Goal: Task Accomplishment & Management: Manage account settings

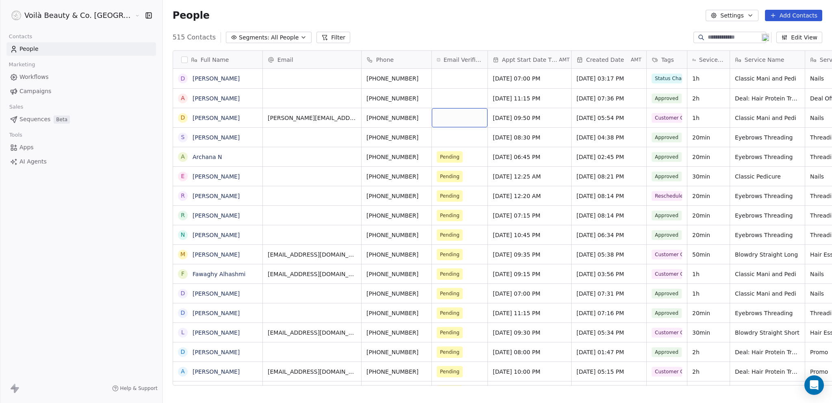
click at [432, 120] on div "grid" at bounding box center [460, 117] width 56 height 19
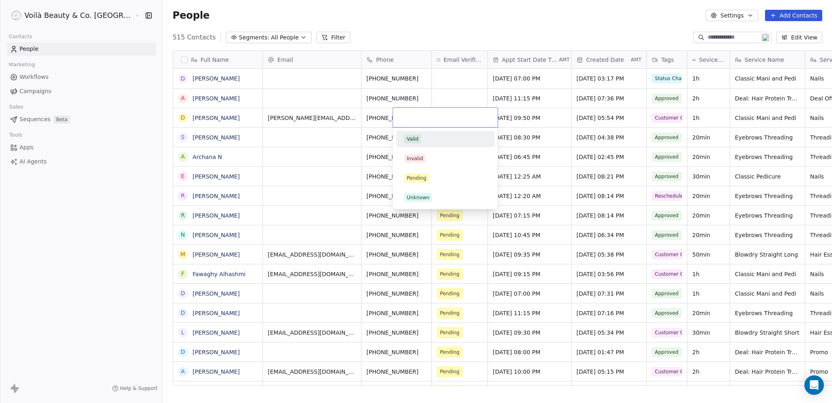
click at [75, 264] on html "Voilà Beauty & Co. Lounge Contacts People Marketing Workflows Campaigns Sales S…" at bounding box center [416, 201] width 832 height 403
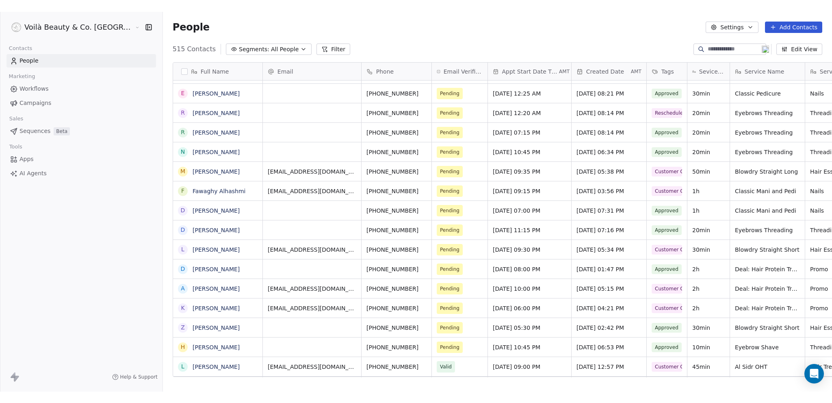
scroll to position [6, 6]
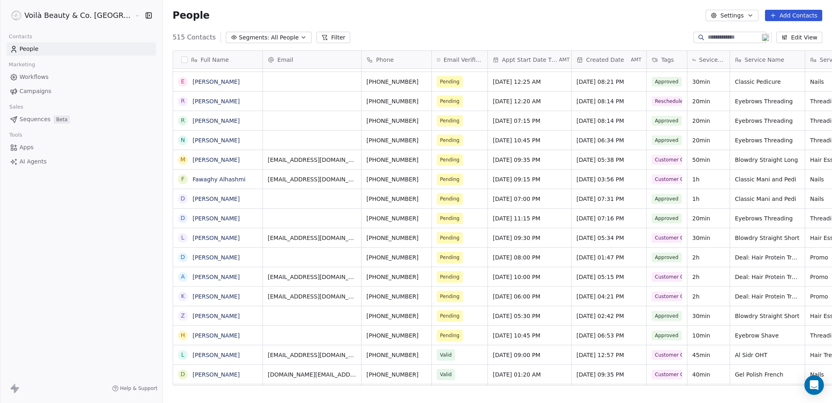
click at [316, 36] on button "Filter" at bounding box center [333, 37] width 34 height 11
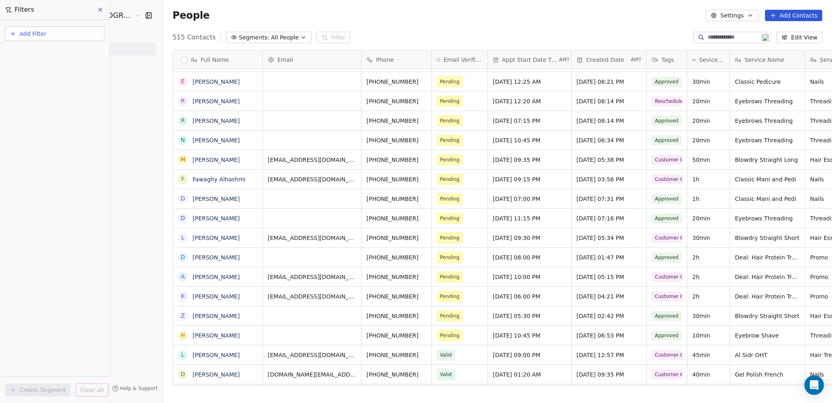
click at [40, 33] on span "Add Filter" at bounding box center [32, 34] width 27 height 9
click at [36, 52] on span "Contact properties" at bounding box center [39, 52] width 53 height 9
click at [22, 118] on span "Email" at bounding box center [21, 121] width 16 height 8
click at [48, 197] on div "Where property Email Is Add filter to this group Add another filter Create Segm…" at bounding box center [54, 211] width 109 height 383
click at [41, 81] on input at bounding box center [54, 83] width 91 height 12
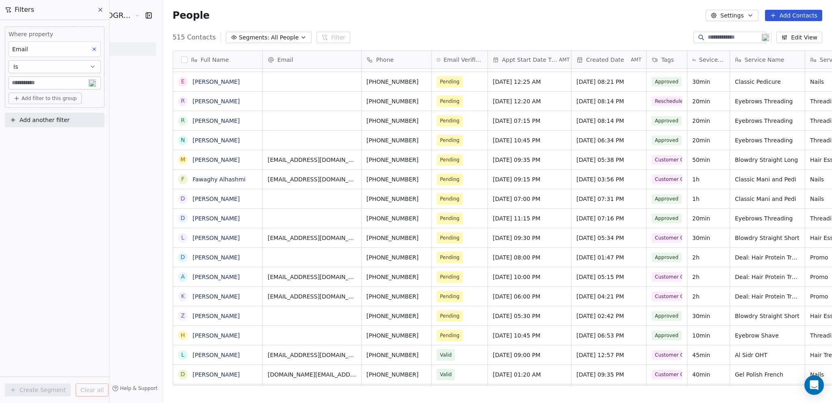
click at [35, 64] on button "Is" at bounding box center [55, 66] width 92 height 13
click at [33, 136] on div "Has any value" at bounding box center [54, 138] width 85 height 13
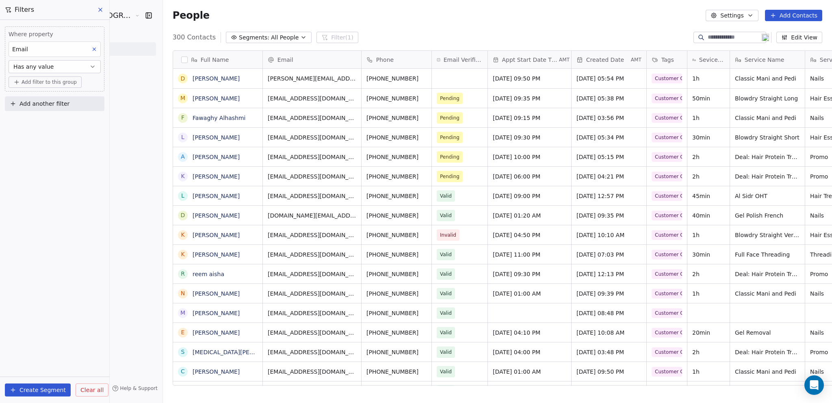
scroll to position [348, 701]
click at [37, 390] on button "Create Segment" at bounding box center [38, 389] width 66 height 13
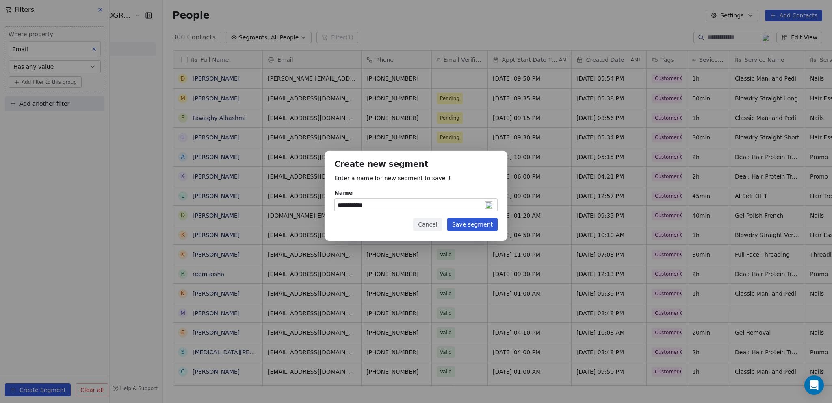
type input "**********"
click at [431, 225] on button "Cancel" at bounding box center [427, 224] width 29 height 13
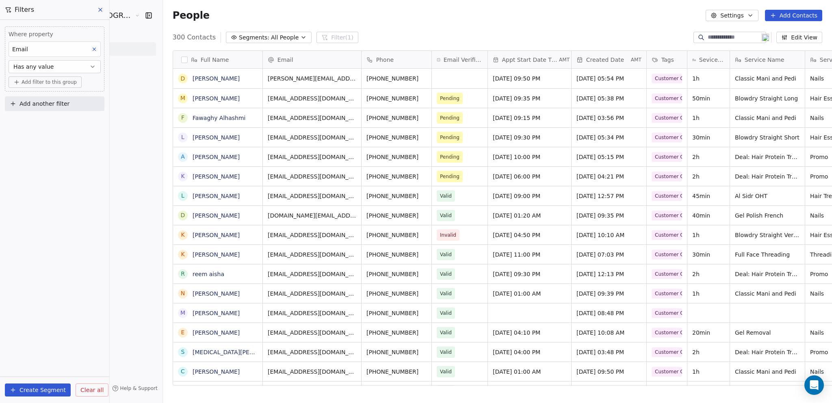
click at [38, 103] on span "Add another filter" at bounding box center [44, 104] width 50 height 9
click at [39, 121] on span "Contact properties" at bounding box center [39, 122] width 53 height 9
type input "***"
click at [57, 150] on span "Email Verification Status" at bounding box center [47, 151] width 69 height 8
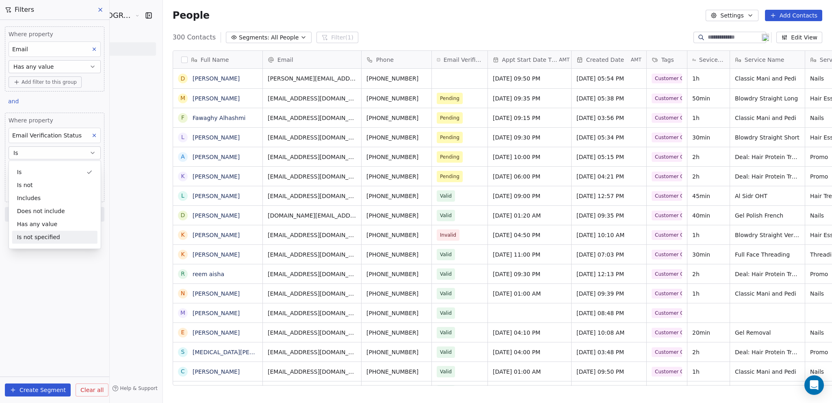
click at [40, 282] on div "Where property Email Has any value Add filter to this group and Where property …" at bounding box center [54, 211] width 109 height 383
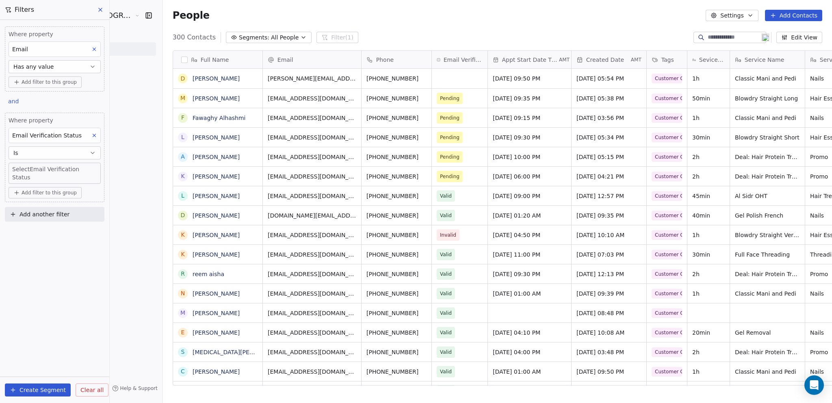
click at [27, 163] on body "Voilà Beauty & Co. Lounge Contacts People Marketing Workflows Campaigns Sales S…" at bounding box center [416, 201] width 832 height 403
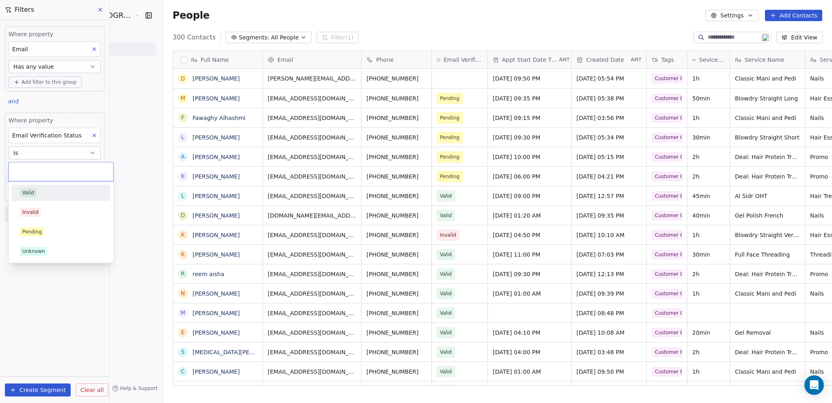
click at [23, 167] on input "text" at bounding box center [60, 171] width 95 height 9
click at [35, 253] on div "Unknown" at bounding box center [33, 250] width 23 height 7
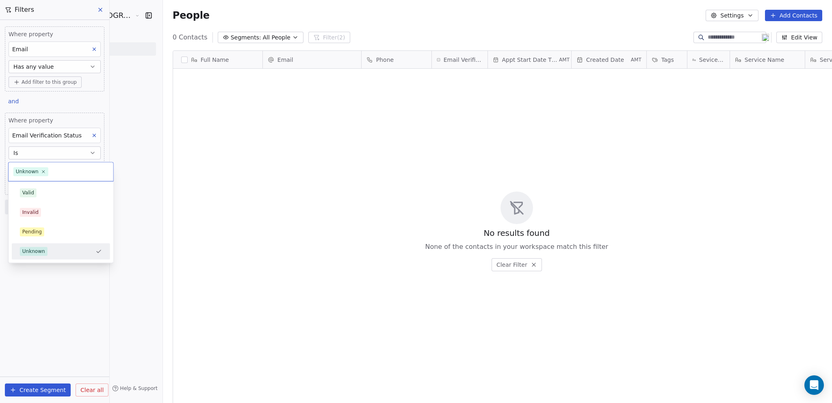
click at [51, 165] on body "Voilà Beauty & Co. Lounge Contacts People Marketing Workflows Campaigns Sales S…" at bounding box center [416, 201] width 832 height 403
click at [43, 170] on icon at bounding box center [43, 171] width 5 height 5
click at [68, 292] on html "Voilà Beauty & Co. Lounge Contacts People Marketing Workflows Campaigns Sales S…" at bounding box center [416, 201] width 832 height 403
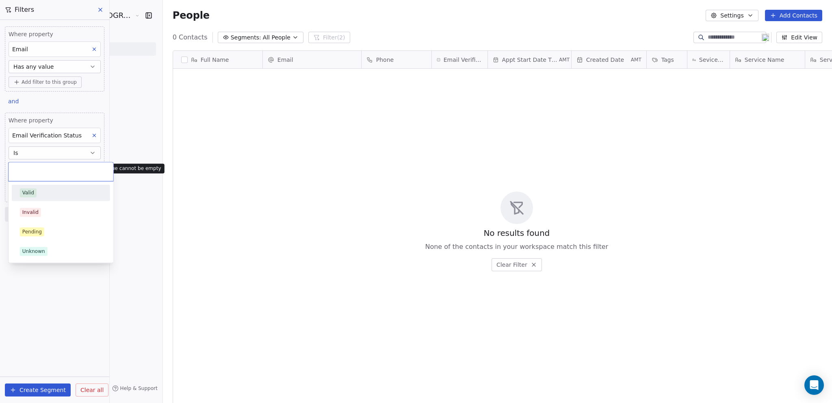
click at [43, 163] on body "Voilà Beauty & Co. Lounge Contacts People Marketing Workflows Campaigns Sales S…" at bounding box center [416, 201] width 832 height 403
click at [67, 301] on html "Voilà Beauty & Co. Lounge Contacts People Marketing Workflows Campaigns Sales S…" at bounding box center [416, 201] width 832 height 403
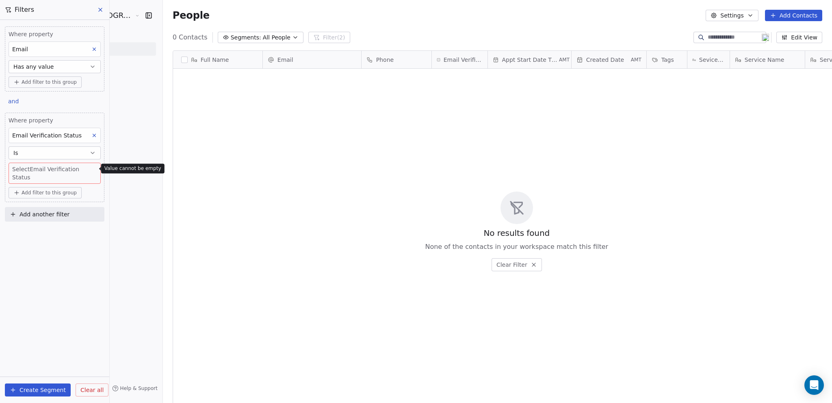
click at [49, 148] on button "Is" at bounding box center [55, 152] width 92 height 13
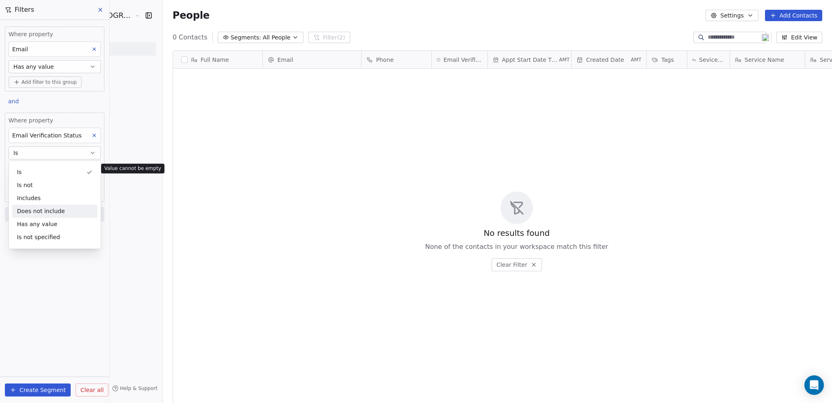
click at [53, 211] on div "Does not include" at bounding box center [54, 210] width 85 height 13
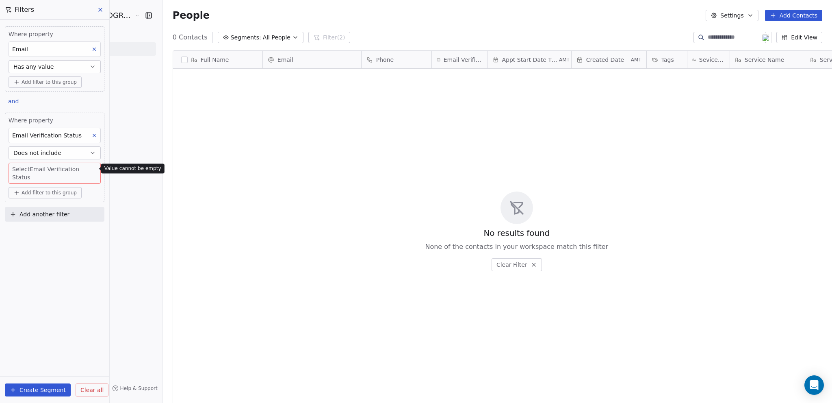
click at [34, 161] on div "Where property Email Verification Status Does not include Select Email Verifica…" at bounding box center [55, 149] width 92 height 67
click at [28, 166] on body "Voilà Beauty & Co. Lounge Contacts People Marketing Workflows Campaigns Sales S…" at bounding box center [416, 201] width 832 height 403
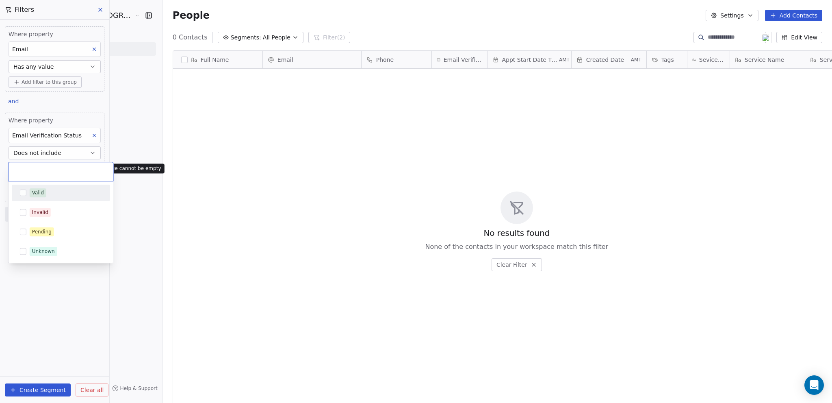
click at [35, 150] on html "Voilà Beauty & Co. Lounge Contacts People Marketing Workflows Campaigns Sales S…" at bounding box center [416, 201] width 832 height 403
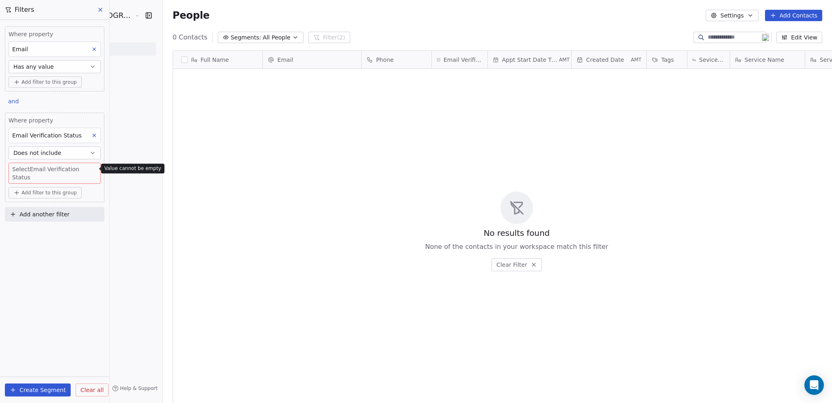
click at [87, 149] on button "Does not include" at bounding box center [55, 152] width 92 height 13
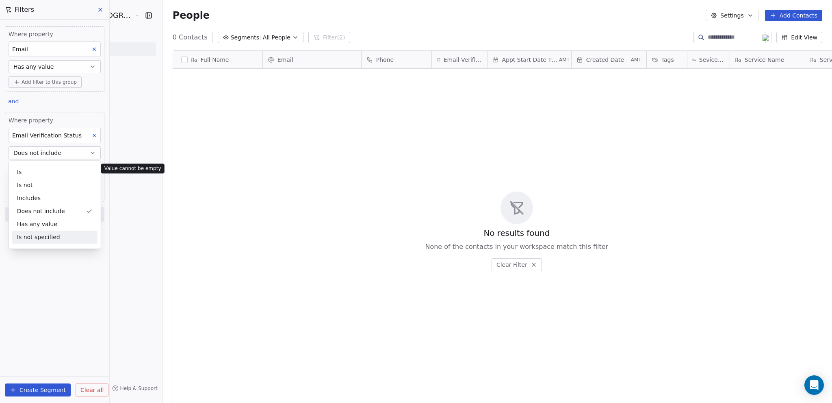
click at [35, 240] on div "Is not specified" at bounding box center [54, 236] width 85 height 13
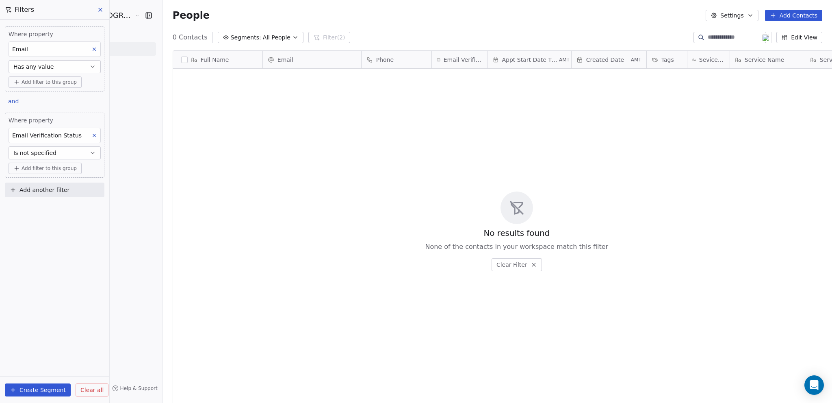
click at [48, 154] on span "Is not specified" at bounding box center [34, 153] width 43 height 8
click at [31, 167] on div "Is" at bounding box center [54, 171] width 85 height 13
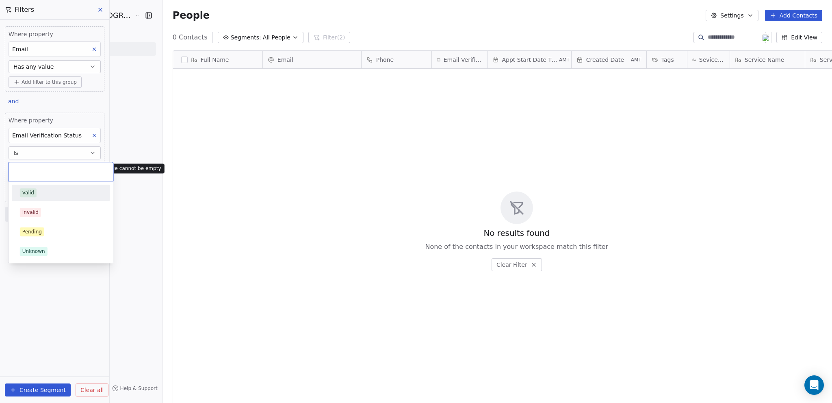
click at [56, 170] on body "Voilà Beauty & Co. Lounge Contacts People Marketing Workflows Campaigns Sales S…" at bounding box center [416, 201] width 832 height 403
click at [45, 298] on html "Voilà Beauty & Co. Lounge Contacts People Marketing Workflows Campaigns Sales S…" at bounding box center [416, 201] width 832 height 403
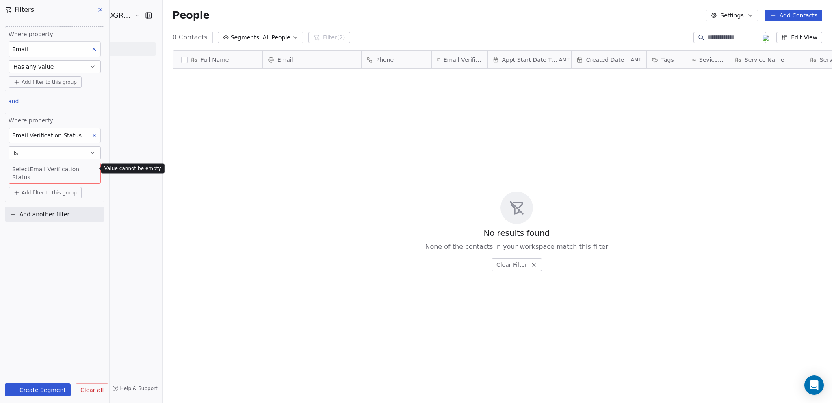
click at [37, 169] on body "Voilà Beauty & Co. Lounge Contacts People Marketing Workflows Campaigns Sales S…" at bounding box center [416, 201] width 832 height 403
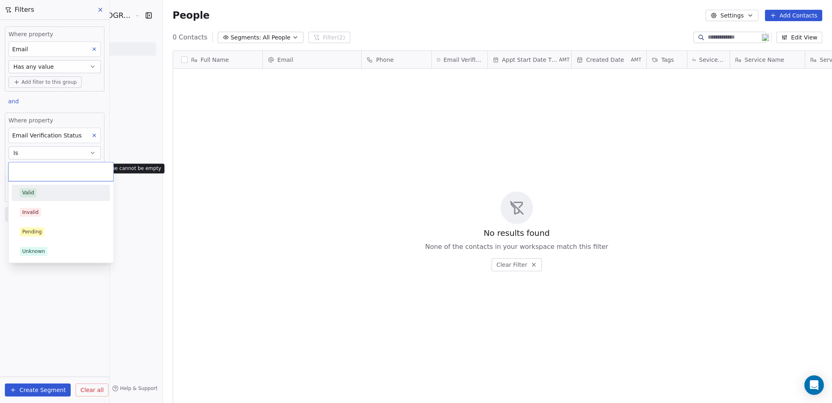
click at [47, 136] on html "Voilà Beauty & Co. Lounge Contacts People Marketing Workflows Campaigns Sales S…" at bounding box center [416, 201] width 832 height 403
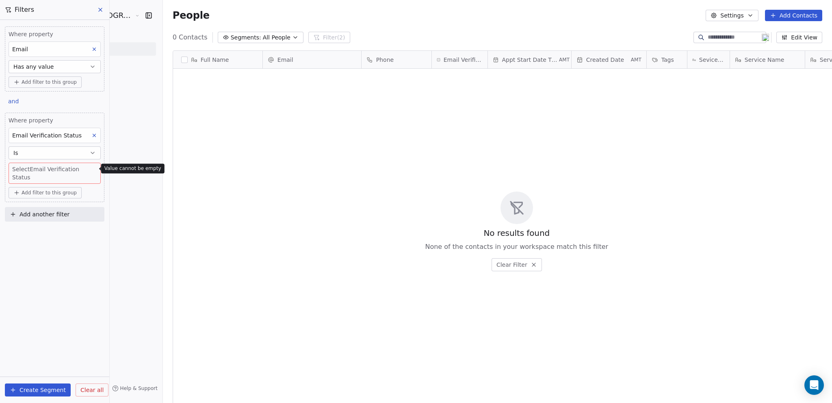
click at [39, 151] on button "Is" at bounding box center [55, 152] width 92 height 13
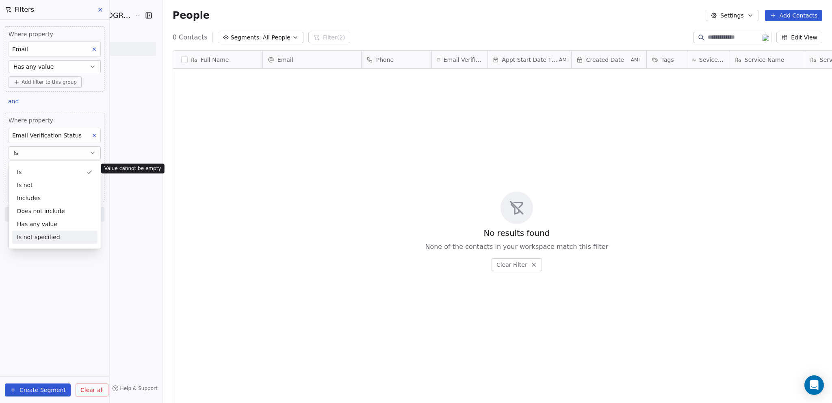
click at [41, 234] on div "Is not specified" at bounding box center [54, 236] width 85 height 13
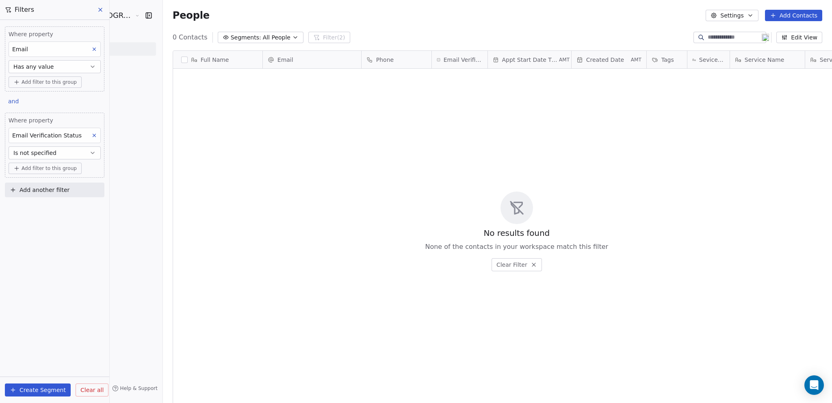
click at [35, 153] on span "Is not specified" at bounding box center [34, 153] width 43 height 8
click at [28, 172] on div "Is" at bounding box center [54, 171] width 85 height 13
click at [80, 149] on button "Is" at bounding box center [55, 152] width 92 height 13
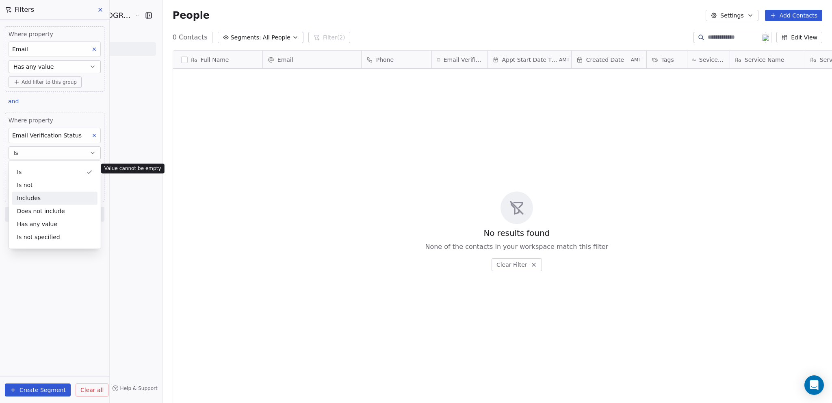
click at [30, 195] on div "Includes" at bounding box center [54, 197] width 85 height 13
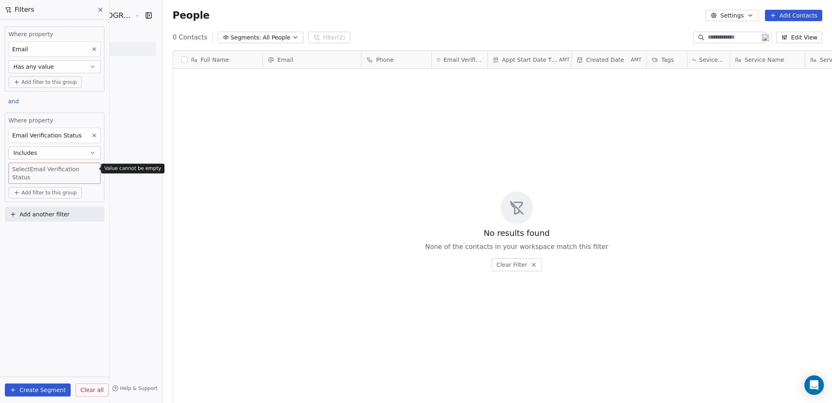
click at [43, 164] on body "Voilà Beauty & Co. Lounge Contacts People Marketing Workflows Campaigns Sales S…" at bounding box center [416, 201] width 832 height 403
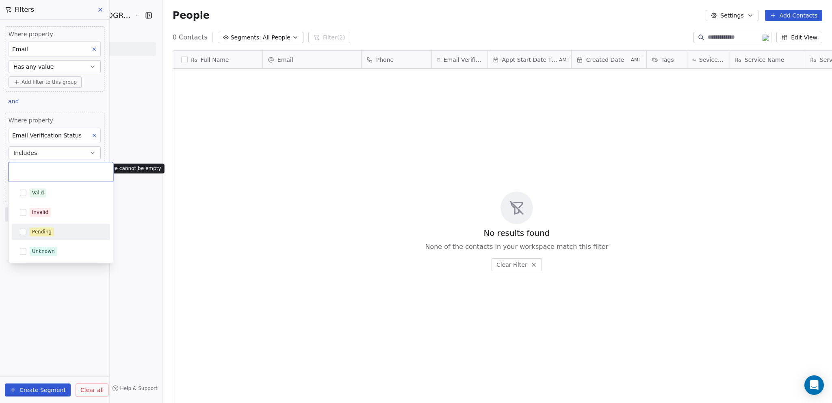
click at [24, 229] on button "Suggestions" at bounding box center [23, 231] width 6 height 6
click at [74, 314] on html "Voilà Beauty & Co. Lounge Contacts People Marketing Workflows Campaigns Sales S…" at bounding box center [416, 201] width 832 height 403
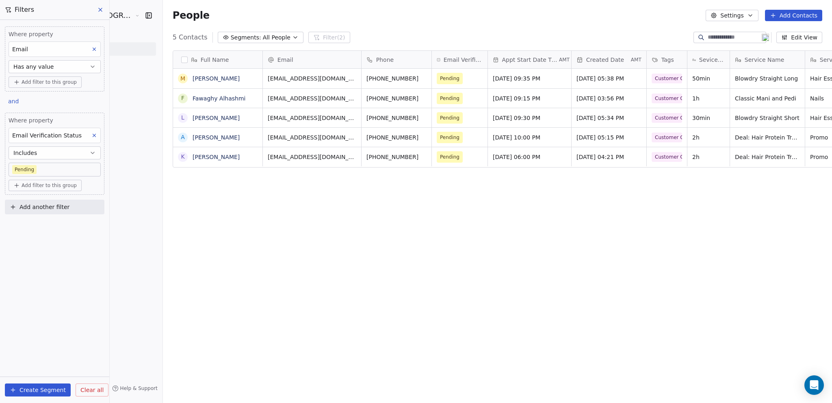
click at [95, 131] on button at bounding box center [94, 135] width 11 height 11
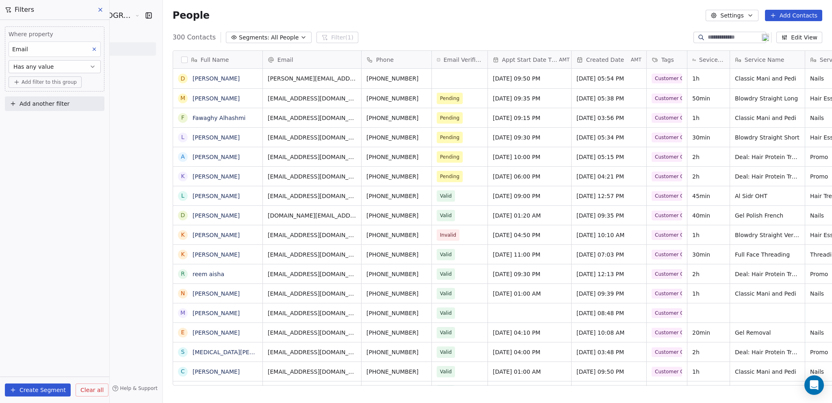
click at [47, 389] on button "Create Segment" at bounding box center [38, 389] width 66 height 13
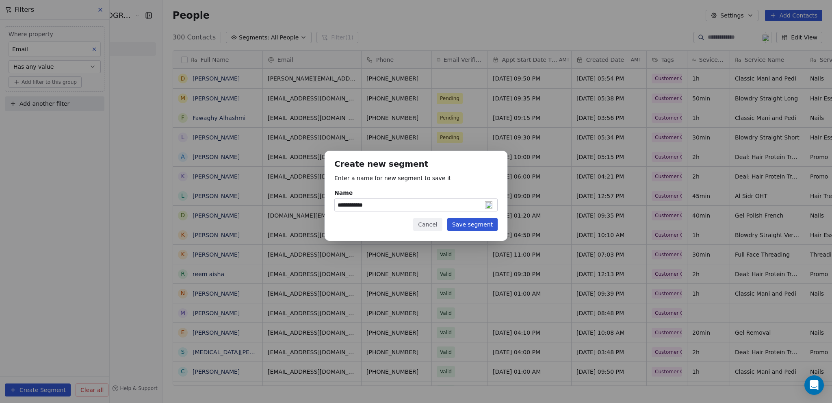
click at [374, 200] on input "**********" at bounding box center [416, 205] width 162 height 12
drag, startPoint x: 351, startPoint y: 204, endPoint x: 325, endPoint y: 206, distance: 25.7
click at [325, 206] on div "**********" at bounding box center [416, 196] width 183 height 90
type input "**********"
click at [480, 227] on button "Save segment" at bounding box center [472, 224] width 50 height 13
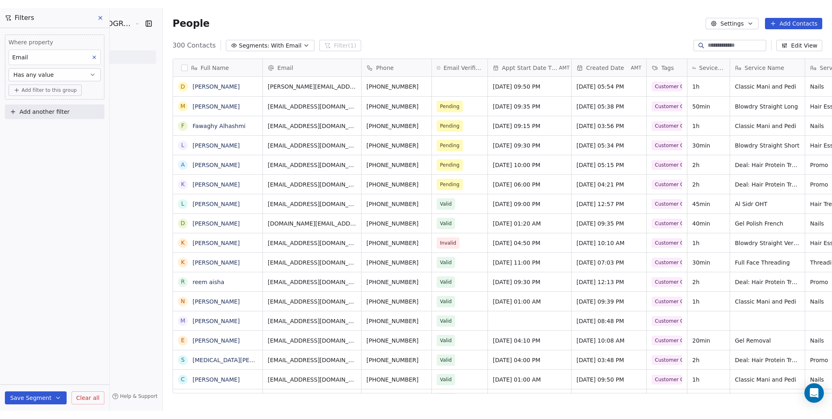
scroll to position [362, 701]
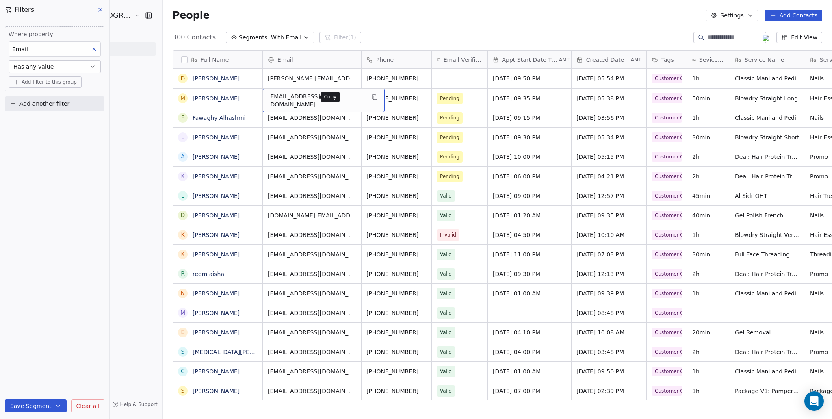
click at [371, 97] on icon "grid" at bounding box center [374, 97] width 6 height 6
drag, startPoint x: 231, startPoint y: 95, endPoint x: 330, endPoint y: 152, distance: 114.1
click at [373, 76] on icon "grid" at bounding box center [375, 78] width 4 height 4
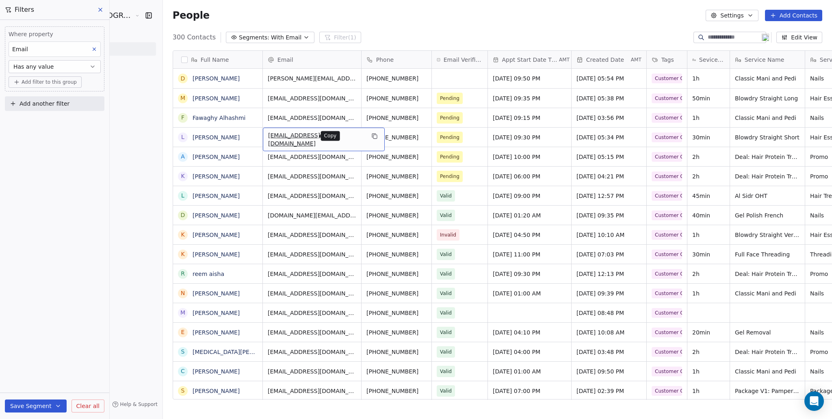
click at [372, 135] on icon "grid" at bounding box center [374, 136] width 4 height 4
click at [371, 136] on icon "grid" at bounding box center [374, 136] width 6 height 6
click at [371, 156] on icon "grid" at bounding box center [374, 155] width 6 height 6
click at [275, 166] on div "[EMAIL_ADDRESS][DOMAIN_NAME] [PHONE_NUMBER] Pending [DATE] 06:00 PM [DATE] 04:2…" at bounding box center [656, 175] width 787 height 19
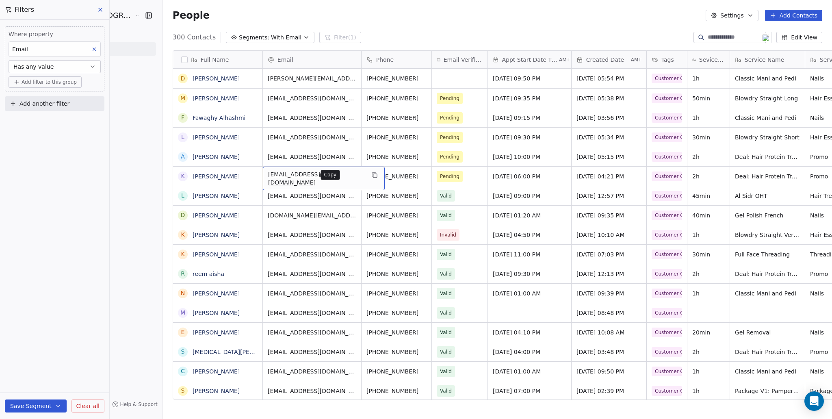
click at [371, 175] on icon "grid" at bounding box center [374, 175] width 6 height 6
click at [296, 232] on html "Voilà Beauty & Co. Lounge Contacts People Marketing Workflows Campaigns Sales S…" at bounding box center [416, 209] width 832 height 419
click at [275, 61] on div "Email" at bounding box center [311, 60] width 87 height 8
click at [264, 58] on html "Voilà Beauty & Co. Lounge Contacts People Marketing Workflows Campaigns Sales S…" at bounding box center [416, 209] width 832 height 419
click at [444, 56] on span "Email Verification Status" at bounding box center [463, 60] width 39 height 8
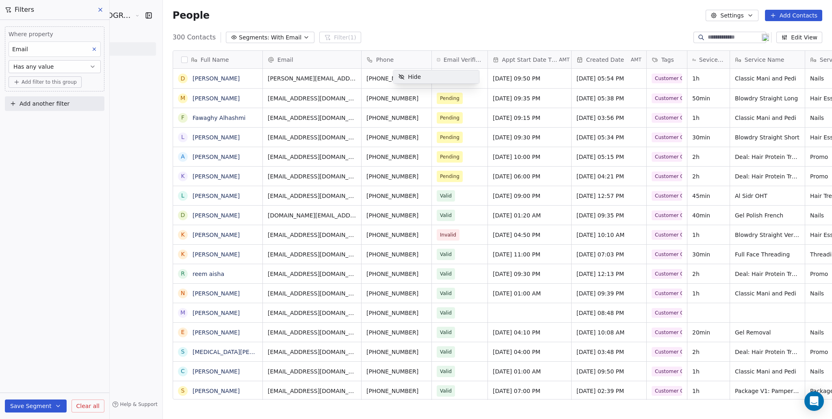
click at [51, 104] on html "Voilà Beauty & Co. Lounge Contacts People Marketing Workflows Campaigns Sales S…" at bounding box center [416, 209] width 832 height 419
click at [41, 104] on span "Add another filter" at bounding box center [44, 104] width 50 height 9
click at [39, 120] on span "Contact properties" at bounding box center [39, 122] width 53 height 9
type input "*****"
click at [40, 156] on div "Email Verification Status" at bounding box center [55, 151] width 92 height 13
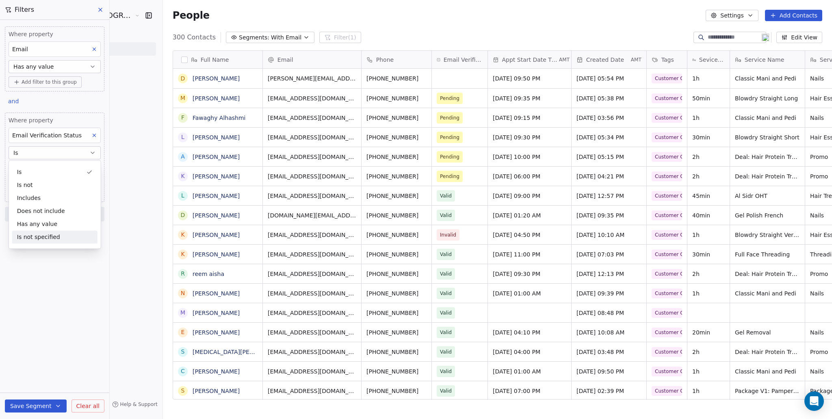
click at [65, 354] on div "Where property Email Has any value Add filter to this group and Where property …" at bounding box center [54, 219] width 109 height 399
click at [38, 171] on body "Voilà Beauty & Co. Lounge Contacts People Marketing Workflows Campaigns Sales S…" at bounding box center [416, 209] width 832 height 419
click at [37, 212] on div "Invalid" at bounding box center [30, 211] width 16 height 7
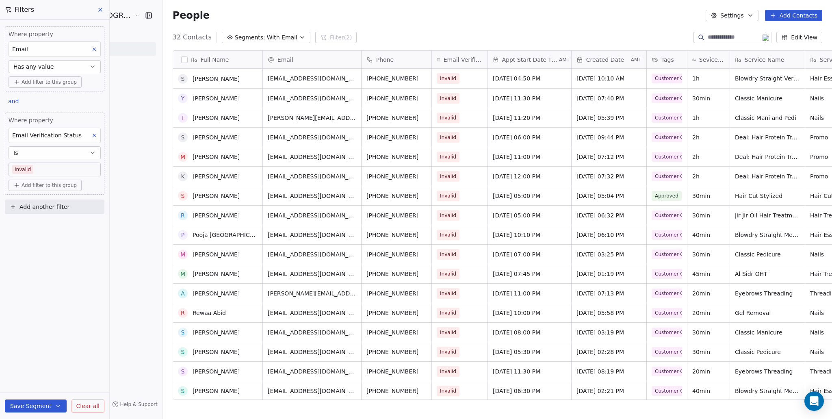
scroll to position [0, 0]
click at [756, 15] on button "Settings" at bounding box center [732, 15] width 52 height 11
click at [745, 72] on div "Export" at bounding box center [732, 71] width 38 height 13
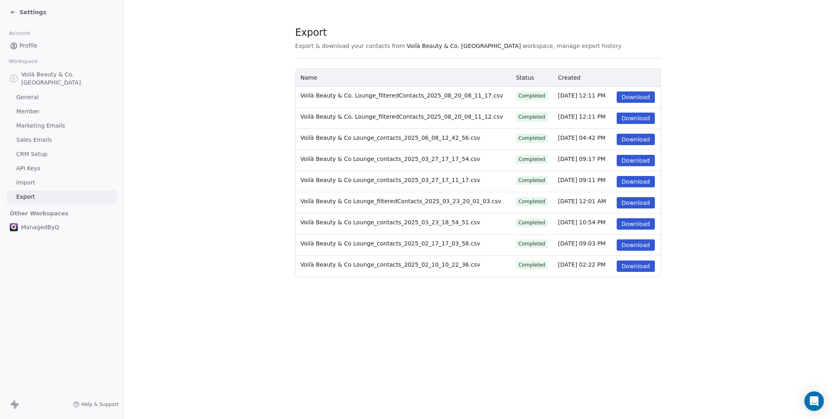
click at [626, 96] on button "Download" at bounding box center [636, 96] width 38 height 11
click at [746, 108] on section "Export Export & download your contacts from Voilà Beauty & Co. Lounge workspace…" at bounding box center [478, 151] width 708 height 303
click at [10, 11] on icon at bounding box center [13, 12] width 6 height 6
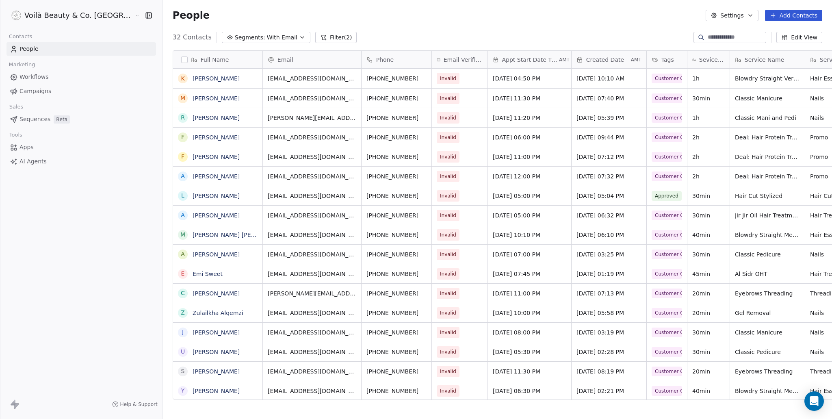
scroll to position [362, 701]
click at [248, 32] on button "Segments: With Email" at bounding box center [266, 37] width 89 height 11
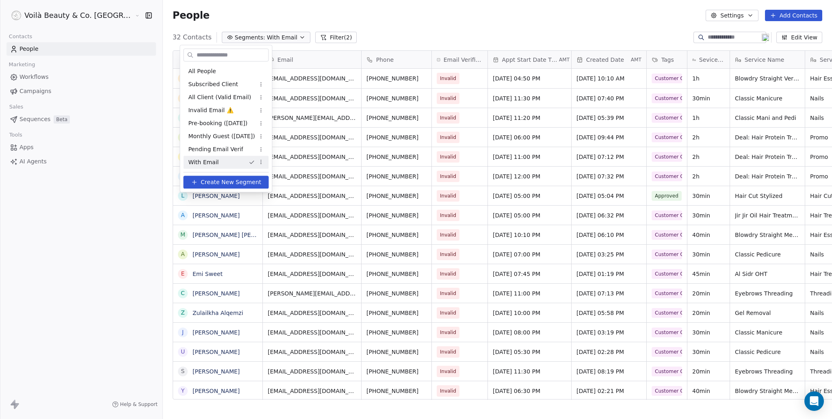
click at [212, 164] on span "With Email" at bounding box center [203, 162] width 30 height 9
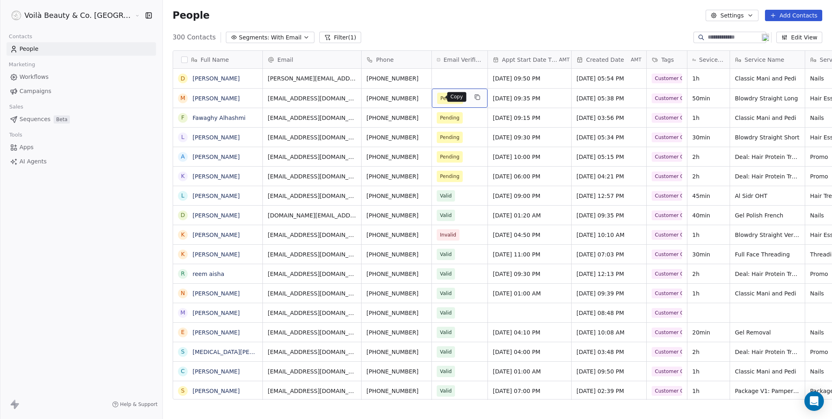
click at [472, 98] on button "grid" at bounding box center [477, 97] width 10 height 10
click at [437, 95] on span "Pending" at bounding box center [450, 98] width 26 height 11
click at [437, 93] on span "Pending" at bounding box center [450, 98] width 26 height 11
click at [436, 27] on div "People Settings Add Contacts" at bounding box center [497, 15] width 669 height 31
click at [432, 78] on div "grid" at bounding box center [460, 78] width 56 height 19
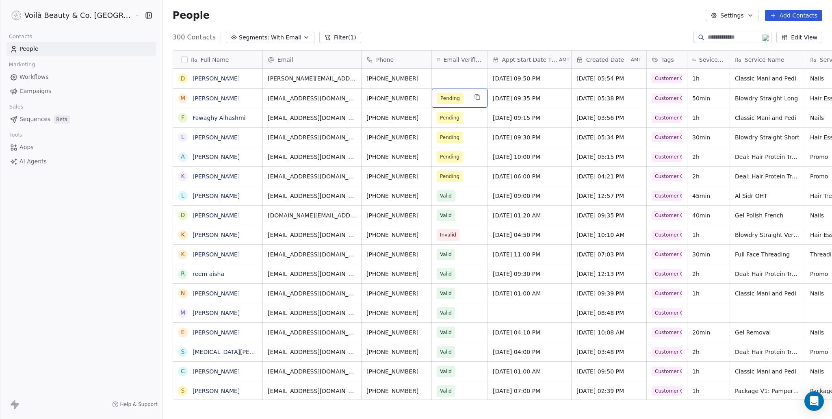
click at [437, 99] on span "Pending" at bounding box center [452, 98] width 30 height 11
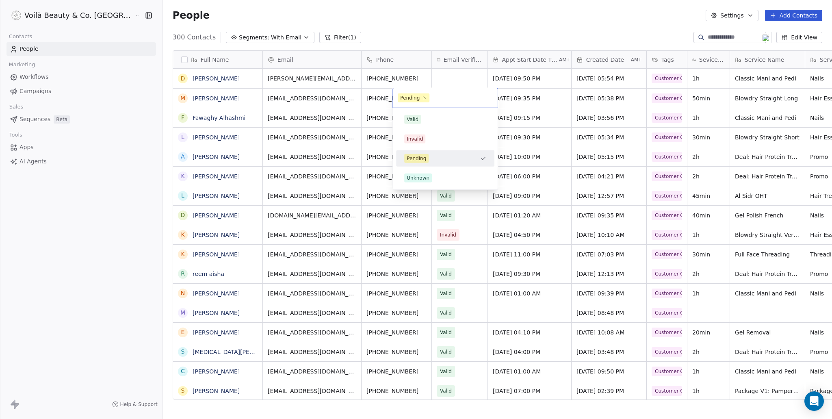
click at [428, 99] on span "Pending" at bounding box center [414, 97] width 32 height 9
click at [424, 119] on div "Valid" at bounding box center [445, 119] width 82 height 9
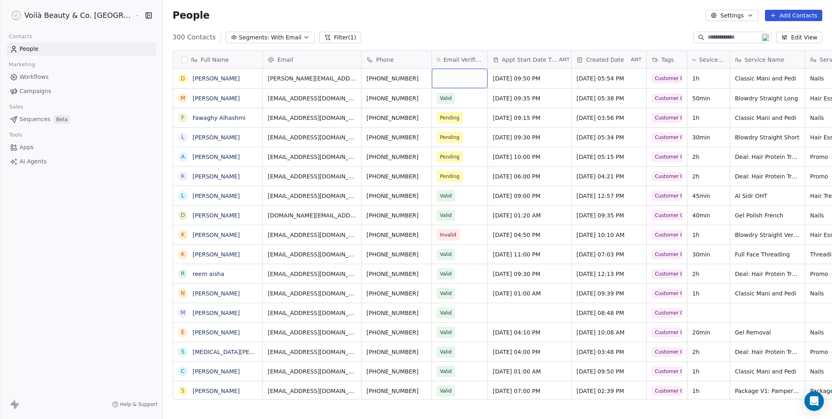
click at [432, 77] on div "grid" at bounding box center [460, 78] width 56 height 19
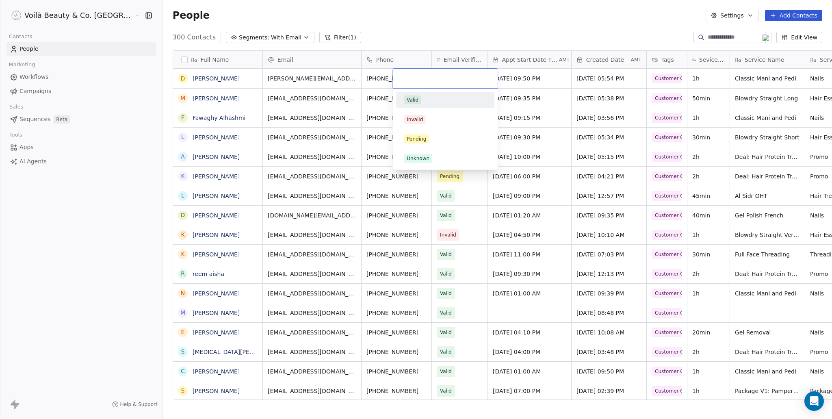
click at [411, 100] on div "Valid" at bounding box center [413, 99] width 12 height 7
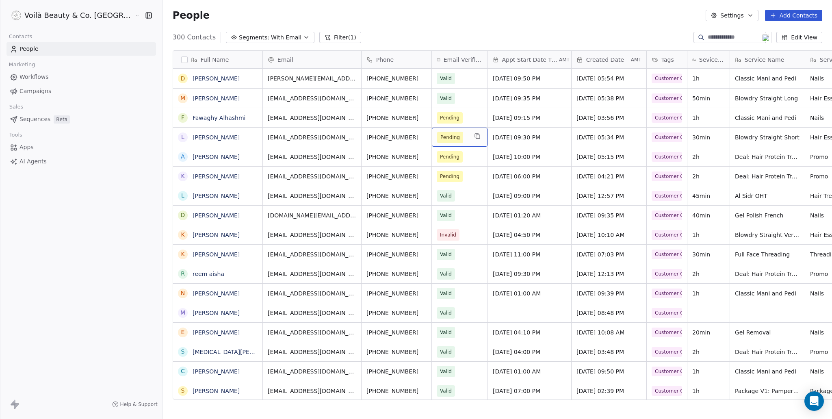
click at [432, 135] on div "Pending" at bounding box center [460, 137] width 56 height 19
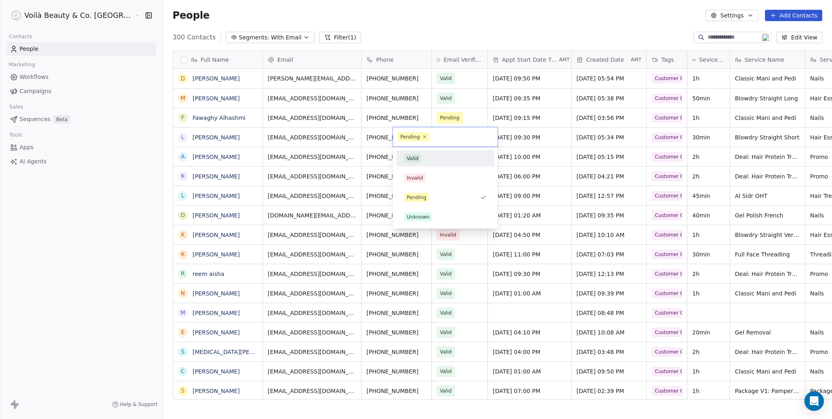
click at [412, 161] on div "Valid" at bounding box center [413, 158] width 12 height 7
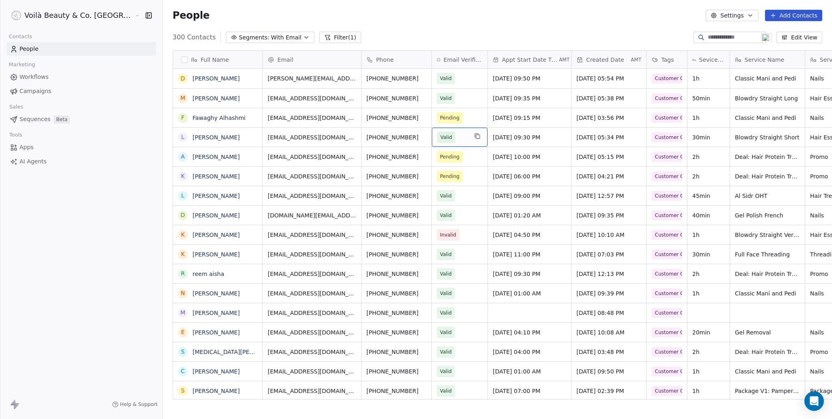
click at [437, 138] on span "Valid" at bounding box center [452, 137] width 30 height 11
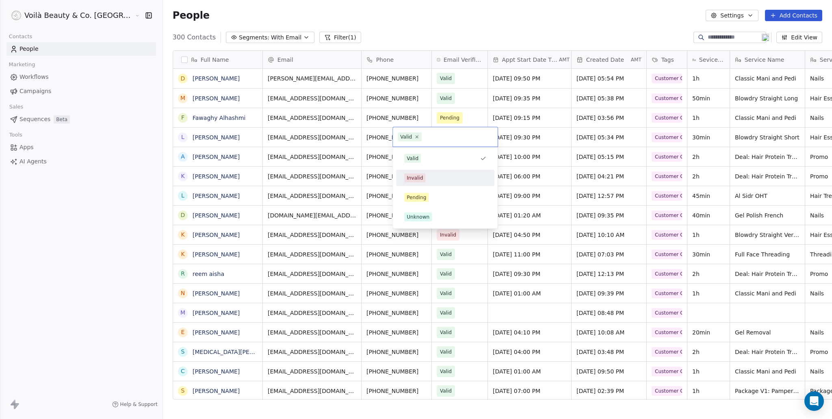
click at [411, 177] on div "Invalid" at bounding box center [415, 177] width 16 height 7
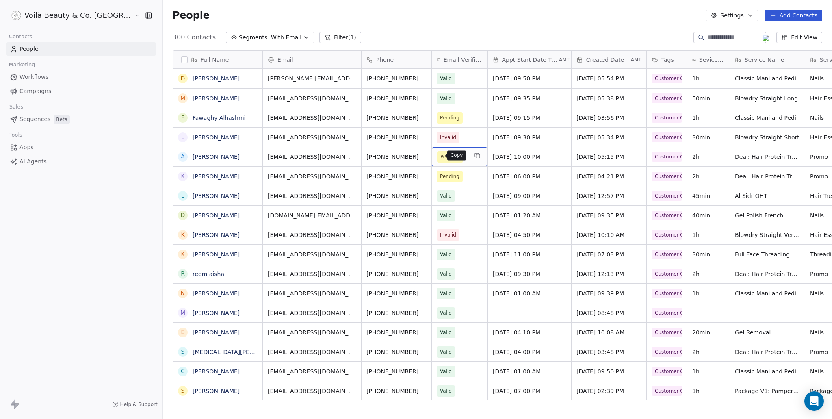
click at [472, 153] on button "grid" at bounding box center [477, 156] width 10 height 10
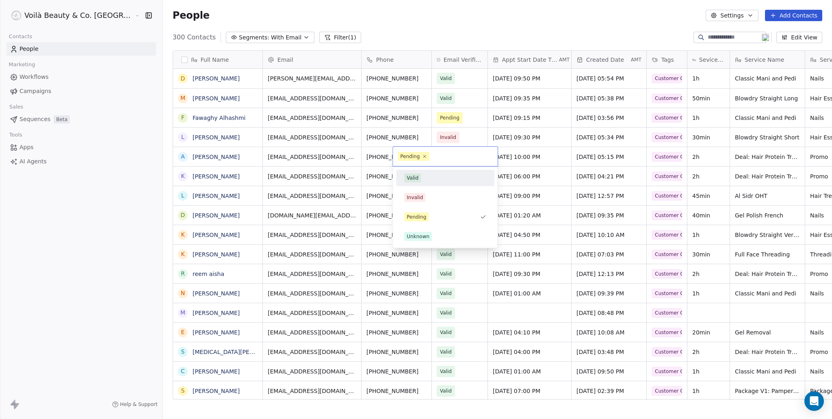
click at [416, 178] on div "Valid" at bounding box center [413, 177] width 12 height 7
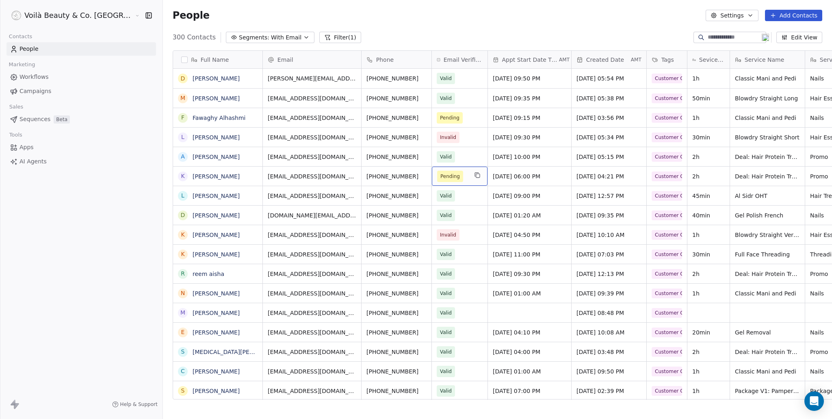
click at [432, 172] on div "Pending" at bounding box center [460, 176] width 56 height 19
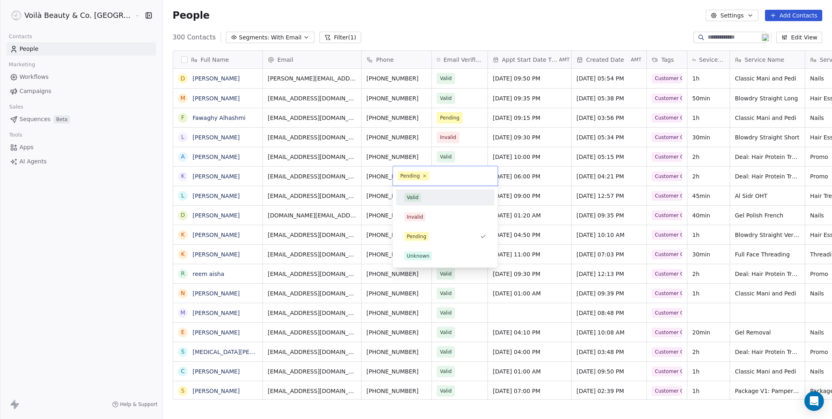
click at [409, 198] on div "Valid" at bounding box center [413, 197] width 12 height 7
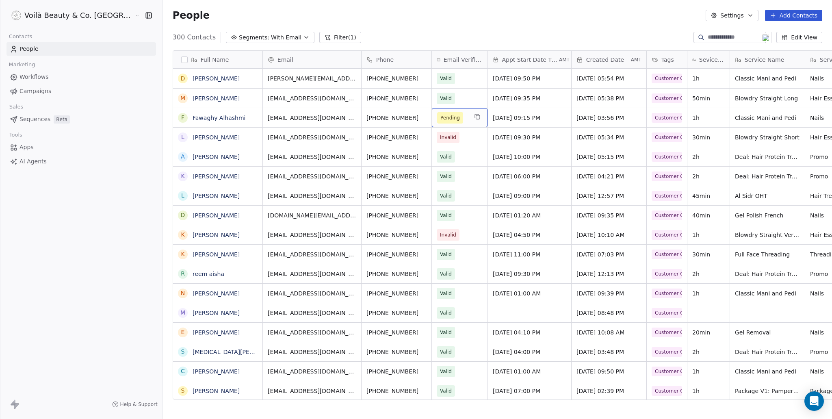
click at [437, 117] on span "Pending" at bounding box center [452, 117] width 30 height 11
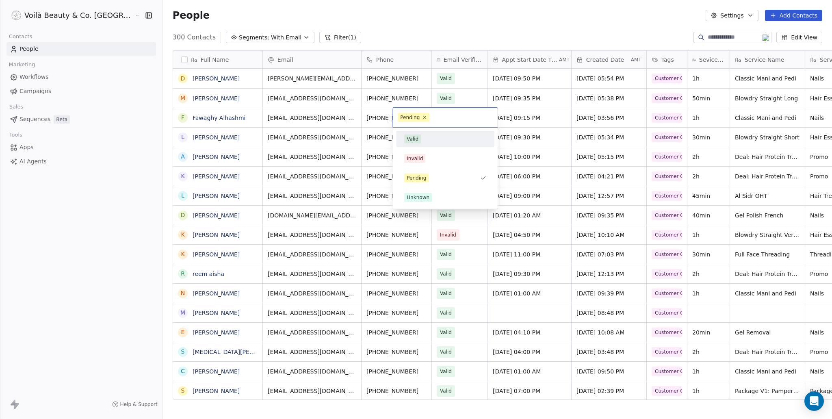
click at [416, 139] on div "Valid" at bounding box center [413, 138] width 12 height 7
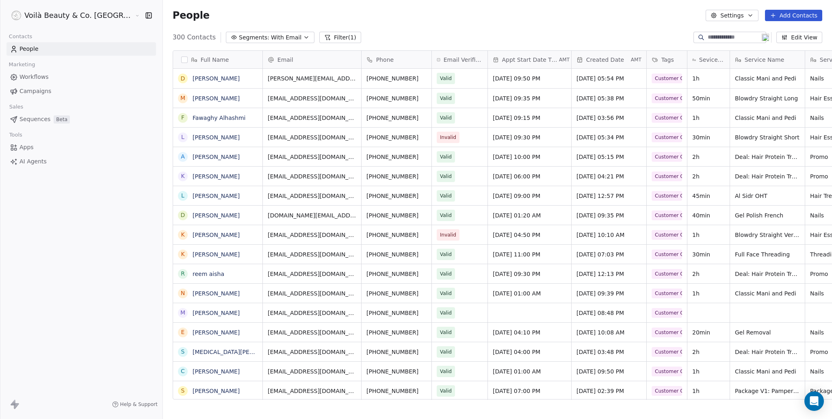
click at [319, 39] on button "Filter (1)" at bounding box center [340, 37] width 42 height 11
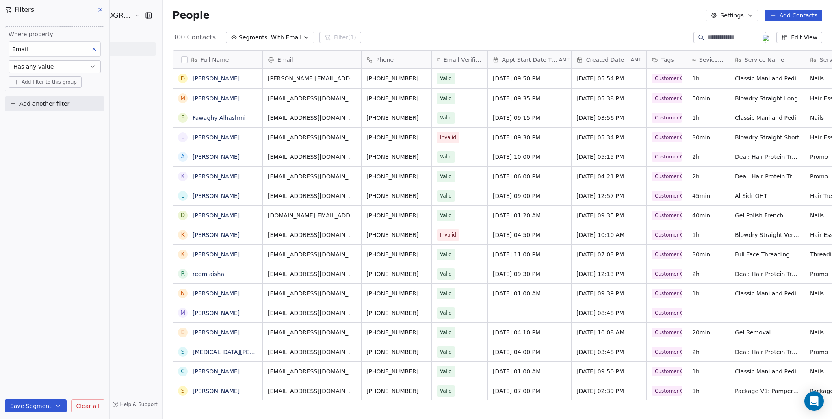
click at [47, 100] on span "Add another filter" at bounding box center [44, 104] width 50 height 9
click at [43, 123] on span "Contact properties" at bounding box center [39, 122] width 53 height 9
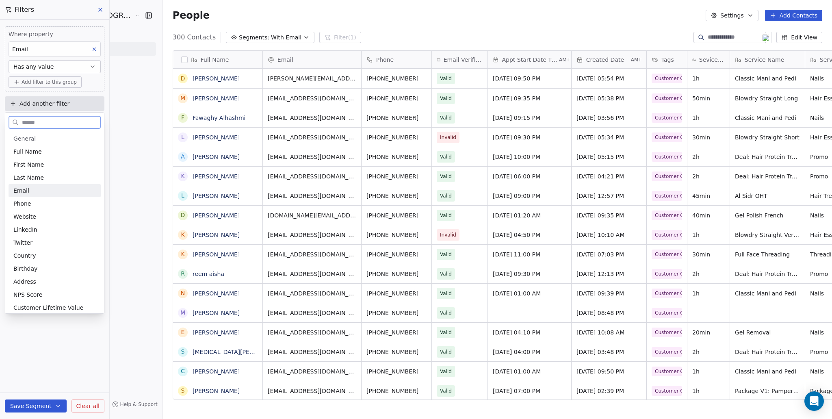
click at [32, 189] on div "Email" at bounding box center [54, 190] width 82 height 8
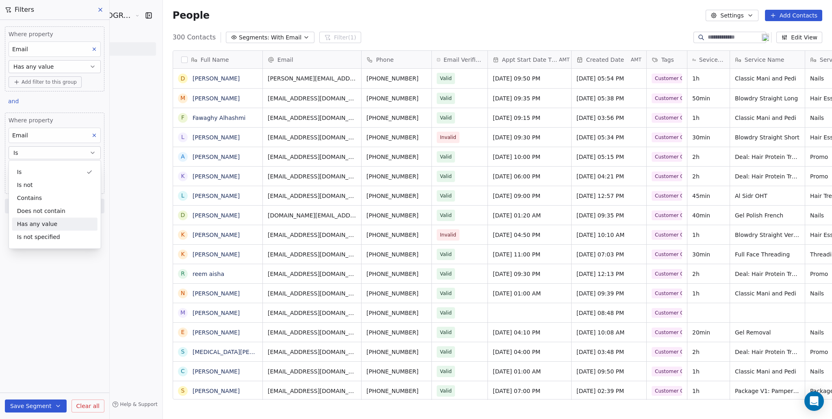
click at [19, 288] on div "Where property Email Has any value Add filter to this group and Where property …" at bounding box center [54, 219] width 109 height 399
click at [32, 166] on input at bounding box center [54, 169] width 91 height 12
click at [24, 167] on input at bounding box center [54, 169] width 91 height 12
click at [40, 134] on div "Email" at bounding box center [55, 135] width 92 height 15
type input "*****"
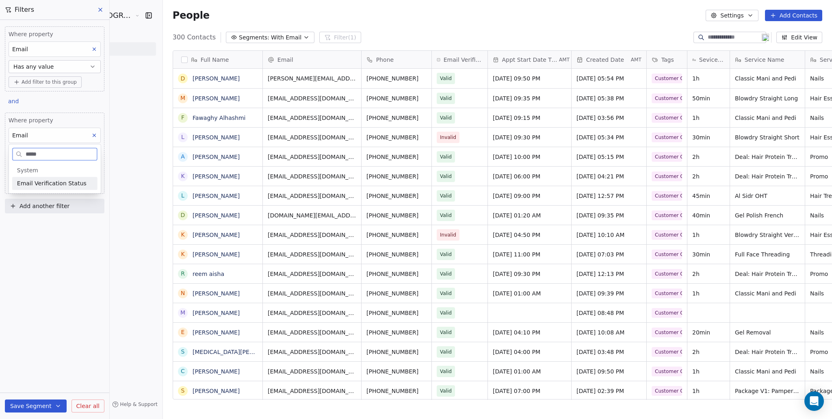
click at [46, 180] on span "Email Verification Status" at bounding box center [51, 183] width 69 height 8
click at [56, 167] on body "Voilà Beauty & Co. Lounge Contacts People Marketing Workflows Campaigns Sales S…" at bounding box center [416, 209] width 832 height 419
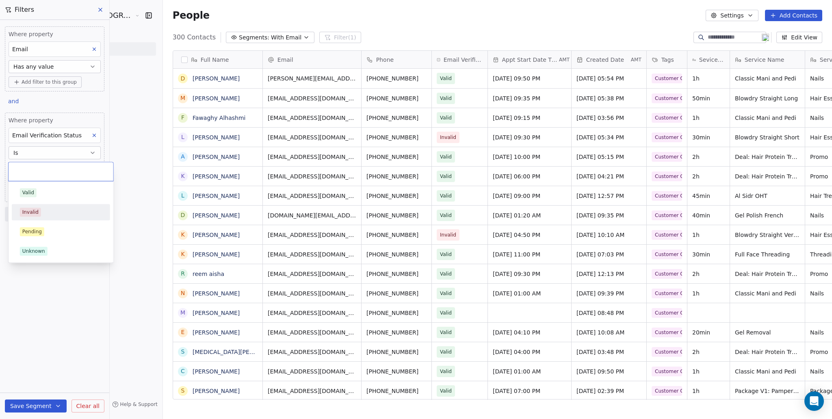
drag, startPoint x: 34, startPoint y: 208, endPoint x: 51, endPoint y: 216, distance: 18.6
click at [34, 208] on div "Invalid" at bounding box center [30, 211] width 16 height 7
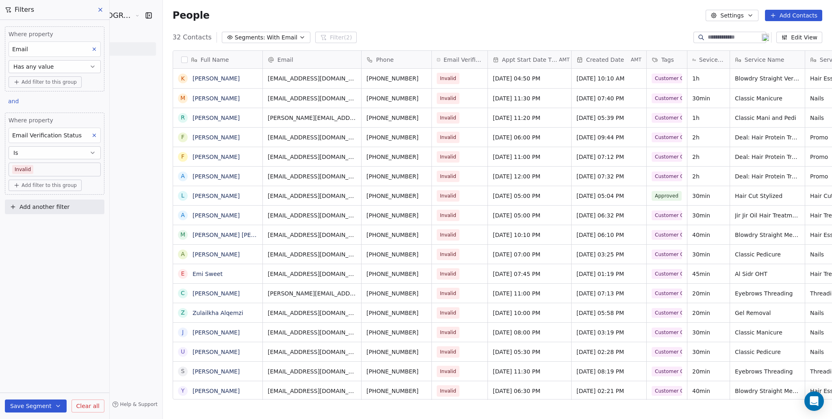
click at [90, 295] on div "Where property Email Has any value Add filter to this group and Where property …" at bounding box center [54, 219] width 109 height 399
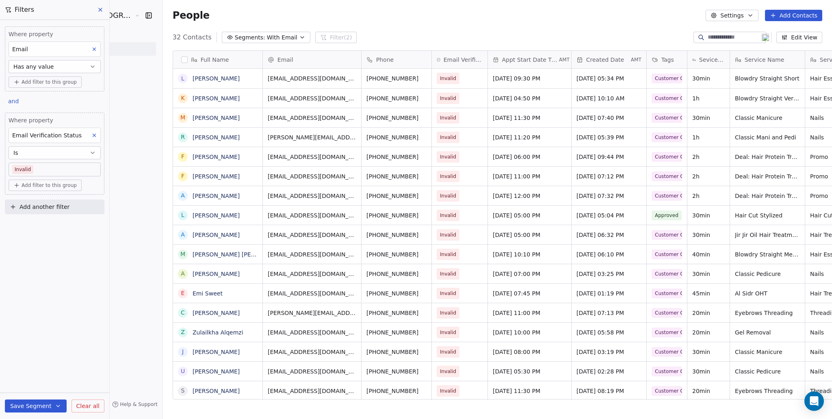
click at [716, 37] on input at bounding box center [736, 37] width 57 height 8
paste input "**********"
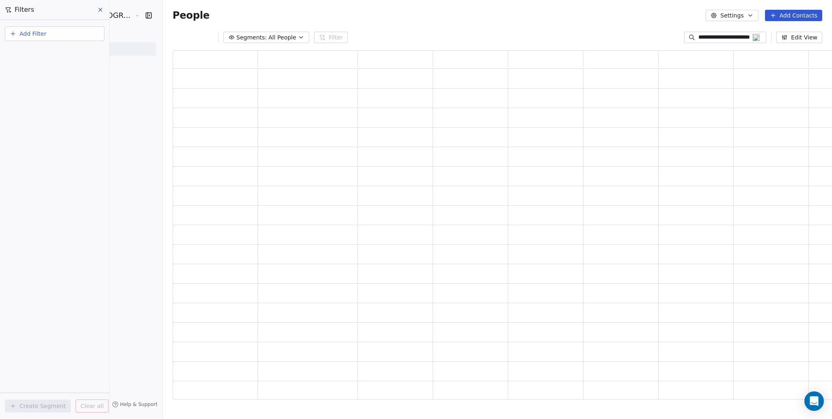
type input "**********"
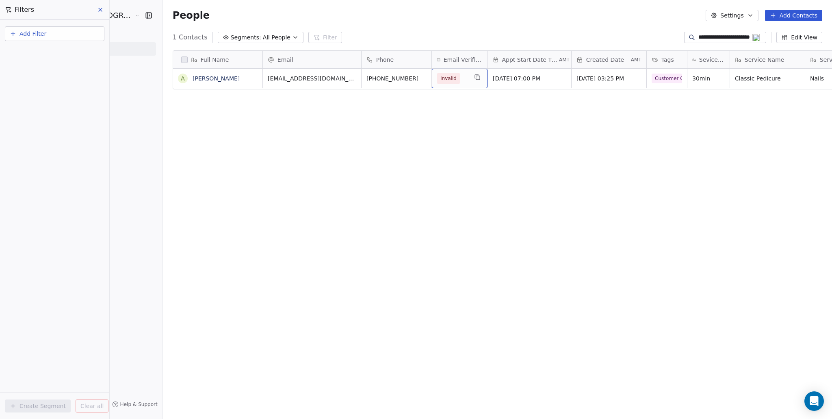
click at [437, 81] on span "Invalid" at bounding box center [452, 78] width 30 height 11
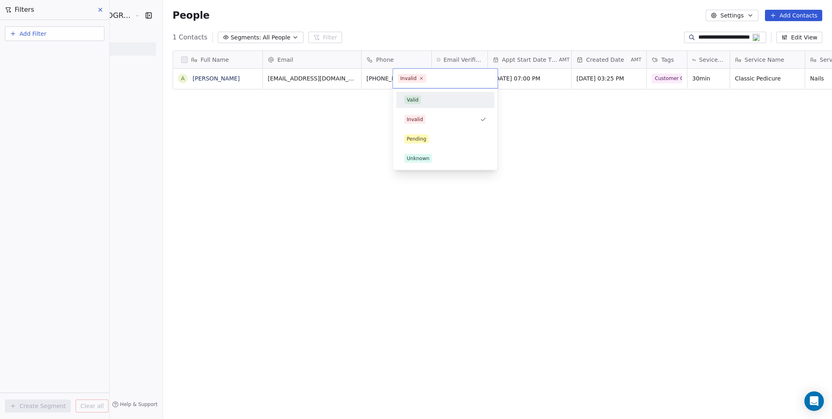
click at [413, 101] on div "Valid" at bounding box center [413, 99] width 12 height 7
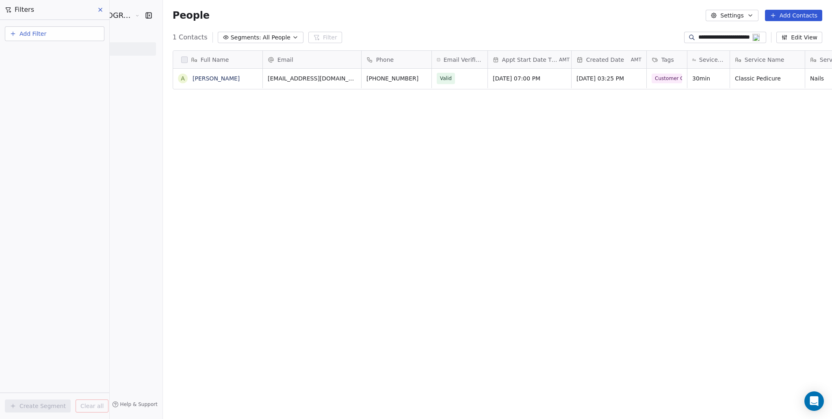
click at [590, 203] on div "Full Name A [PERSON_NAME] Email Phone Email Verification Status Appt Start Date…" at bounding box center [497, 228] width 669 height 368
click at [353, 160] on div "Full Name A [PERSON_NAME] Email Phone Email Verification Status Appt Start Date…" at bounding box center [497, 228] width 669 height 368
click at [98, 10] on icon at bounding box center [100, 9] width 6 height 6
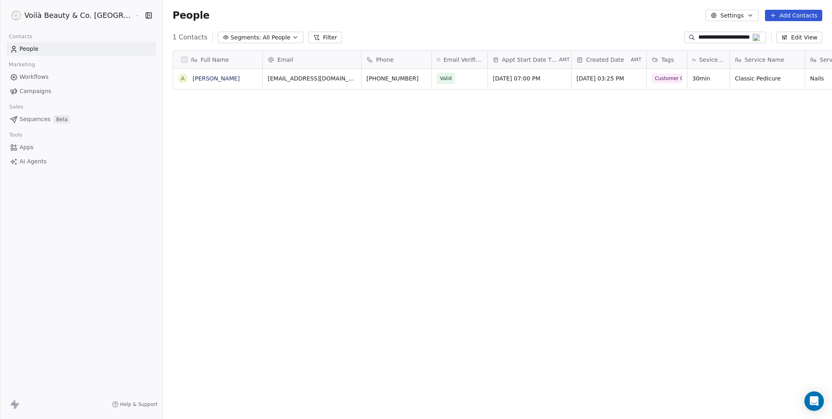
click at [29, 49] on span "People" at bounding box center [28, 49] width 19 height 9
click at [745, 36] on input "**********" at bounding box center [731, 37] width 66 height 8
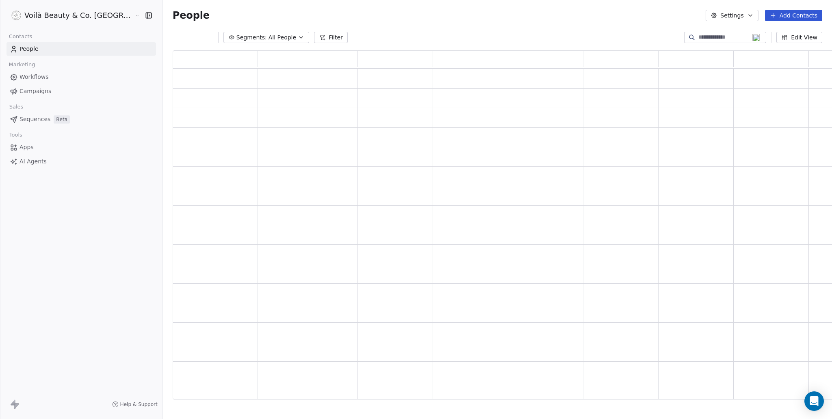
scroll to position [343, 682]
click at [38, 47] on span "People" at bounding box center [28, 49] width 19 height 9
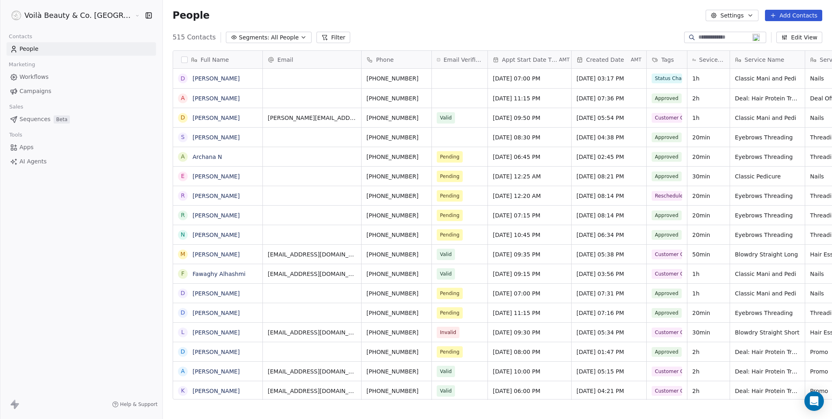
scroll to position [362, 701]
